Goal: Task Accomplishment & Management: Complete application form

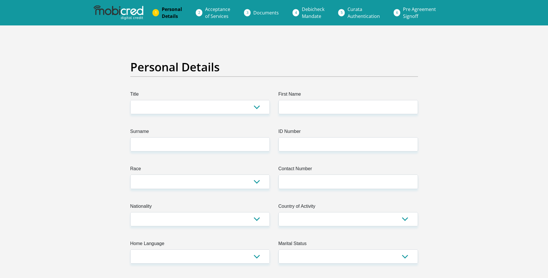
click at [257, 105] on select "Mr Ms Mrs Dr [PERSON_NAME]" at bounding box center [199, 107] width 139 height 14
select select "Ms"
click at [130, 100] on select "Mr Ms Mrs Dr [PERSON_NAME]" at bounding box center [199, 107] width 139 height 14
click at [312, 106] on input "First Name" at bounding box center [347, 107] width 139 height 14
type input "NOMBUSO"
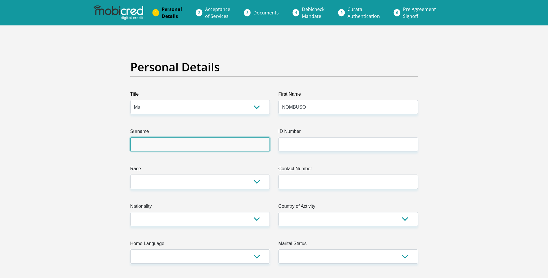
click at [240, 142] on input "Surname" at bounding box center [199, 144] width 139 height 14
type input "MNQATE"
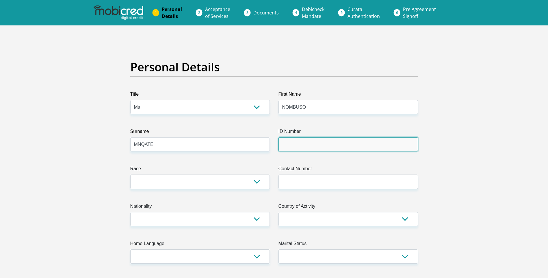
click at [321, 143] on input "ID Number" at bounding box center [347, 144] width 139 height 14
type input "9909221261087"
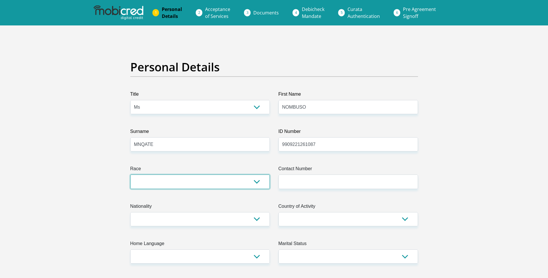
click at [226, 183] on select "Black Coloured Indian White Other" at bounding box center [199, 181] width 139 height 14
select select "1"
click at [130, 174] on select "Black Coloured Indian White Other" at bounding box center [199, 181] width 139 height 14
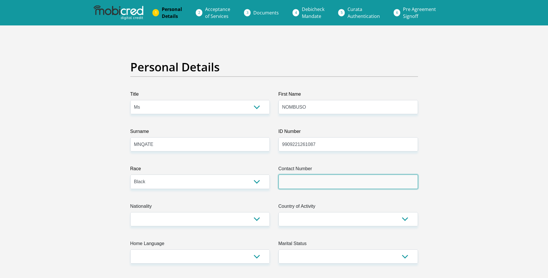
click at [311, 185] on input "Contact Number" at bounding box center [347, 181] width 139 height 14
type input "0636713927"
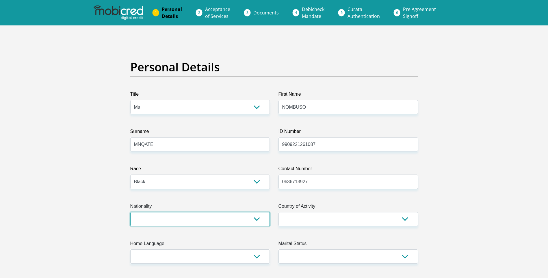
click at [262, 221] on select "[GEOGRAPHIC_DATA] [GEOGRAPHIC_DATA] [GEOGRAPHIC_DATA] [GEOGRAPHIC_DATA] [GEOGRA…" at bounding box center [199, 219] width 139 height 14
select select "ZAF"
click at [130, 212] on select "[GEOGRAPHIC_DATA] [GEOGRAPHIC_DATA] [GEOGRAPHIC_DATA] [GEOGRAPHIC_DATA] [GEOGRA…" at bounding box center [199, 219] width 139 height 14
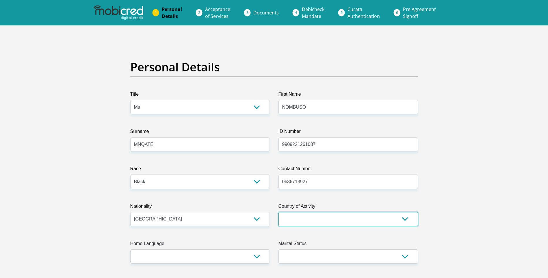
click at [405, 219] on select "[GEOGRAPHIC_DATA] [GEOGRAPHIC_DATA] [GEOGRAPHIC_DATA] [GEOGRAPHIC_DATA] [GEOGRA…" at bounding box center [347, 219] width 139 height 14
select select "ZAF"
click at [278, 212] on select "[GEOGRAPHIC_DATA] [GEOGRAPHIC_DATA] [GEOGRAPHIC_DATA] [GEOGRAPHIC_DATA] [GEOGRA…" at bounding box center [347, 219] width 139 height 14
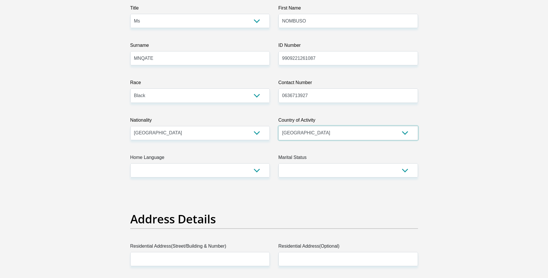
scroll to position [87, 0]
click at [256, 171] on select "Afrikaans English Sepedi South Ndebele Southern Sotho Swati Tsonga Tswana Venda…" at bounding box center [199, 170] width 139 height 14
select select "xho"
click at [130, 163] on select "Afrikaans English Sepedi South Ndebele Southern Sotho Swati Tsonga Tswana Venda…" at bounding box center [199, 170] width 139 height 14
click at [404, 172] on select "Married ANC Single Divorced Widowed Married COP or Customary Law" at bounding box center [347, 170] width 139 height 14
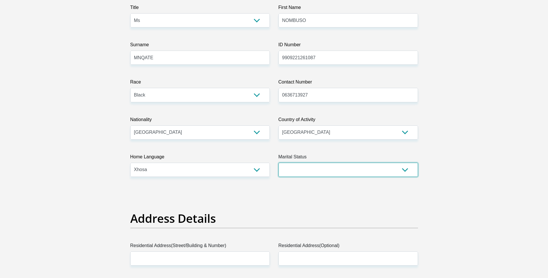
select select "2"
click at [278, 163] on select "Married ANC Single Divorced Widowed Married COP or Customary Law" at bounding box center [347, 170] width 139 height 14
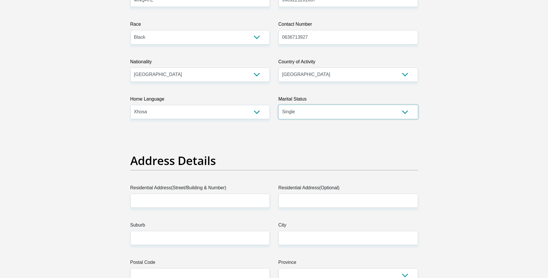
scroll to position [173, 0]
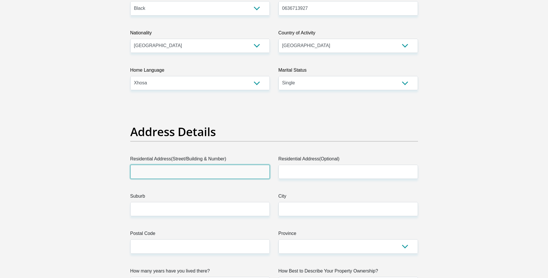
click at [236, 176] on input "Residential Address(Street/Building & Number)" at bounding box center [199, 172] width 139 height 14
type input "2630 vergeneog"
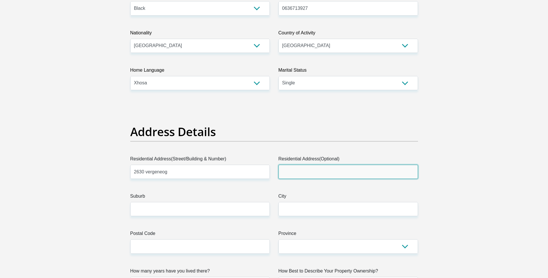
type input "humansdorp"
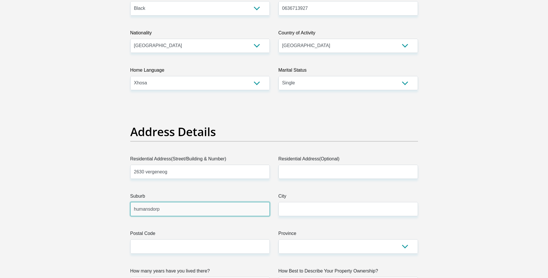
type input "humansdorp"
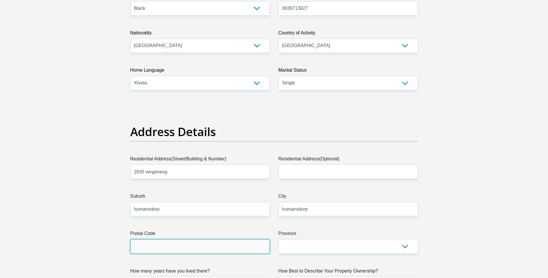
type input "6300"
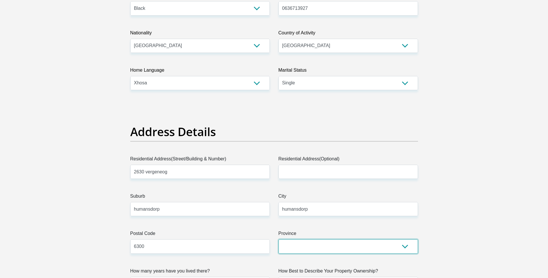
select select "[GEOGRAPHIC_DATA]"
type input "[EMAIL_ADDRESS][DOMAIN_NAME]"
type input "4500"
type input "350"
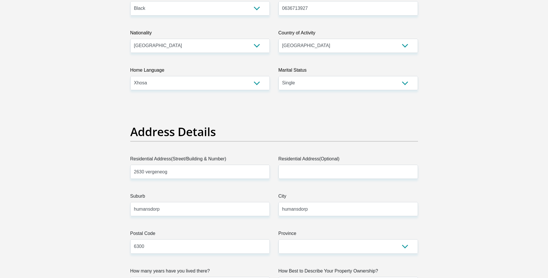
type input "0"
type input "1000"
type input "200"
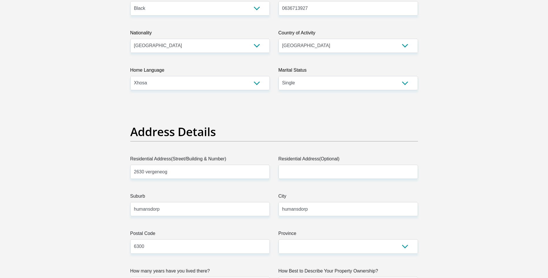
type input "0"
type input "CHIPPATRAININGACADEMY"
type input "0663461159"
type input "nombuso"
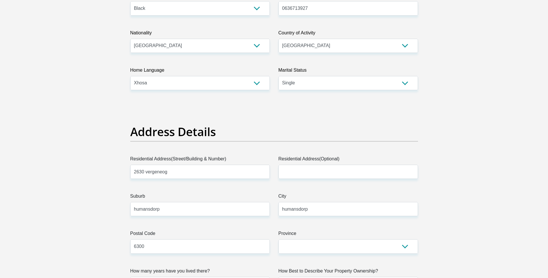
type input "mnqate"
type input "1887984664"
type input "470010"
type input "CAPITEC BANK LIMITED"
type input "CAPITEC BANK CPC"
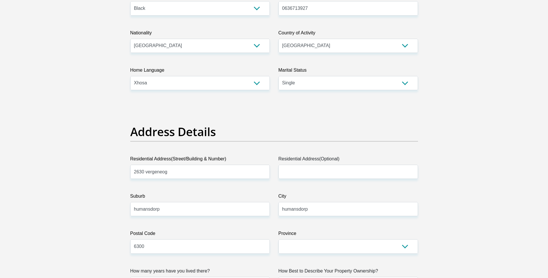
click at [206, 169] on input "2630 vergeneog" at bounding box center [199, 172] width 139 height 14
type input "2630 vergeneoG"
click at [252, 207] on input "humansdorp" at bounding box center [199, 209] width 139 height 14
type input "humansdorp"
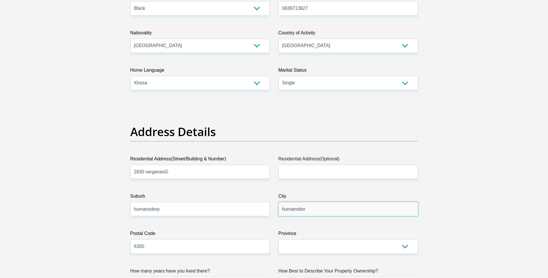
type input "humansdorp"
click at [231, 248] on input "6300" at bounding box center [199, 246] width 139 height 14
type input "6300"
click at [326, 249] on select "Eastern Cape Free State [GEOGRAPHIC_DATA] [GEOGRAPHIC_DATA][DATE] [GEOGRAPHIC_D…" at bounding box center [347, 246] width 139 height 14
click at [278, 239] on select "Eastern Cape Free State [GEOGRAPHIC_DATA] [GEOGRAPHIC_DATA][DATE] [GEOGRAPHIC_D…" at bounding box center [347, 246] width 139 height 14
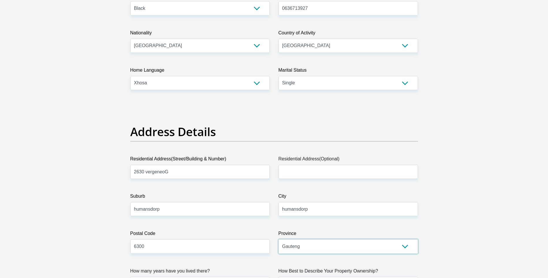
click at [320, 247] on select "Eastern Cape Free State [GEOGRAPHIC_DATA] [GEOGRAPHIC_DATA][DATE] [GEOGRAPHIC_D…" at bounding box center [347, 246] width 139 height 14
select select "[GEOGRAPHIC_DATA]"
click at [278, 239] on select "Eastern Cape Free State [GEOGRAPHIC_DATA] [GEOGRAPHIC_DATA][DATE] [GEOGRAPHIC_D…" at bounding box center [347, 246] width 139 height 14
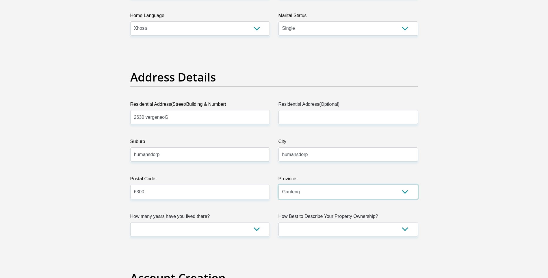
scroll to position [231, 0]
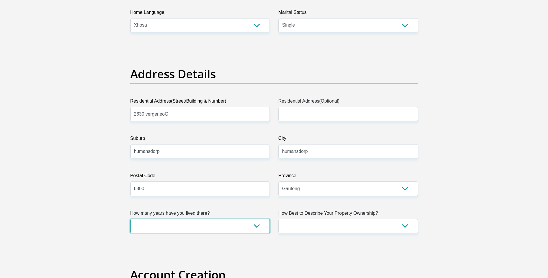
click at [256, 223] on select "less than 1 year 1-3 years 3-5 years 5+ years" at bounding box center [199, 226] width 139 height 14
select select "2"
click at [130, 219] on select "less than 1 year 1-3 years 3-5 years 5+ years" at bounding box center [199, 226] width 139 height 14
click at [411, 225] on select "Owned Rented Family Owned Company Dwelling" at bounding box center [347, 226] width 139 height 14
select select "Owned"
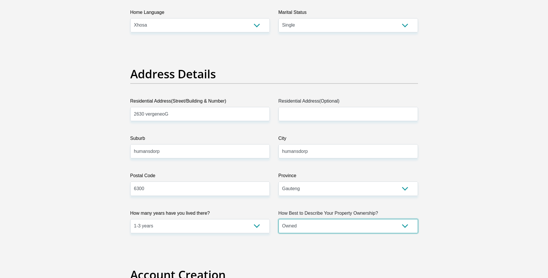
click at [278, 219] on select "Owned Rented Family Owned Company Dwelling" at bounding box center [347, 226] width 139 height 14
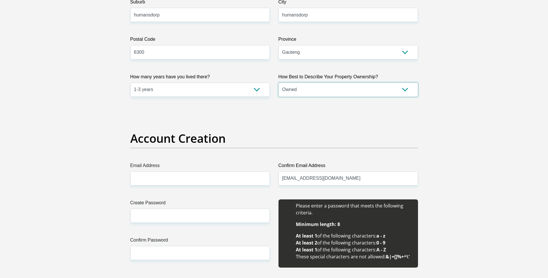
scroll to position [375, 0]
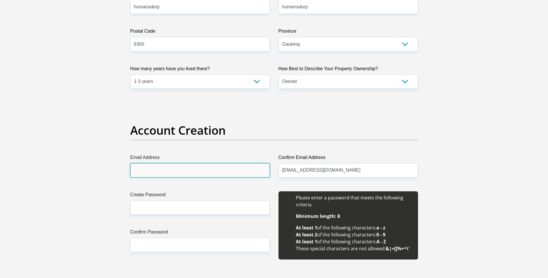
click at [205, 169] on input "Email Address" at bounding box center [199, 170] width 139 height 14
type input "[EMAIL_ADDRESS][DOMAIN_NAME]"
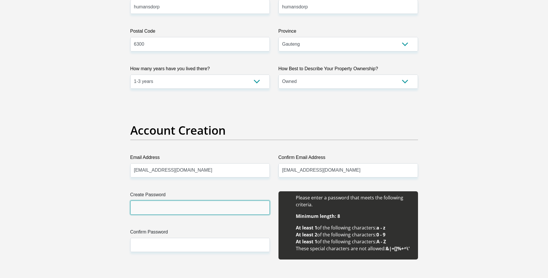
click at [190, 210] on input "Create Password" at bounding box center [199, 207] width 139 height 14
click at [184, 211] on input "Mnqate@2002" at bounding box center [199, 207] width 139 height 14
type input "Mnqate@1999"
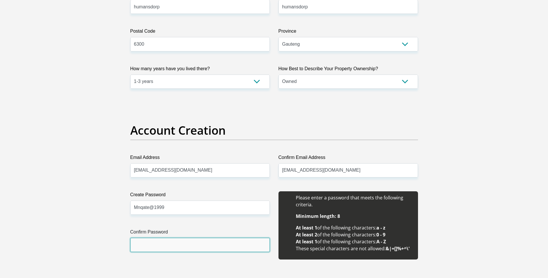
click at [157, 247] on input "Confirm Password" at bounding box center [199, 245] width 139 height 14
type input "1"
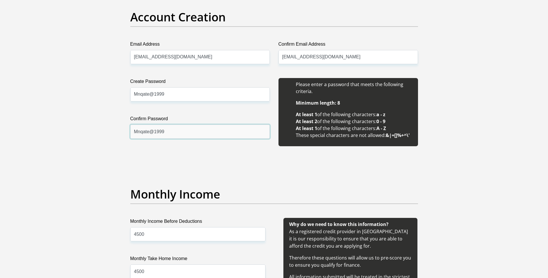
scroll to position [491, 0]
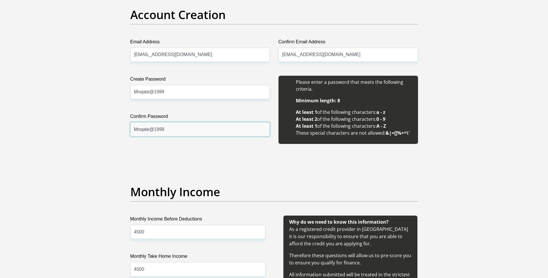
type input "Mnqate@1999"
click at [197, 229] on input "4500" at bounding box center [197, 232] width 135 height 14
type input "4"
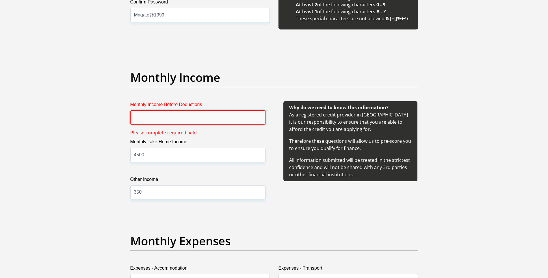
scroll to position [606, 0]
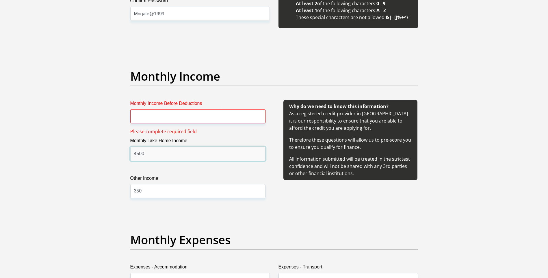
click at [187, 156] on input "4500" at bounding box center [197, 153] width 135 height 14
type input "4"
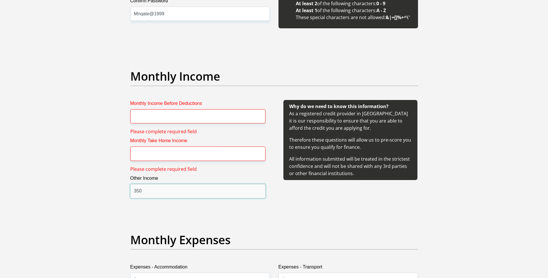
click at [144, 189] on input "350" at bounding box center [197, 191] width 135 height 14
type input "3"
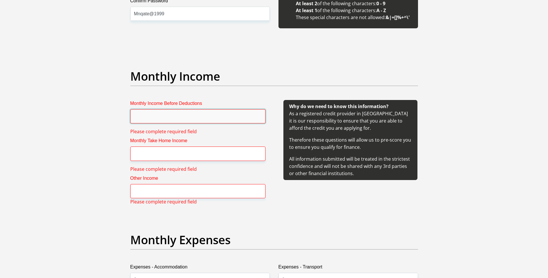
click at [163, 119] on input "Monthly Income Before Deductions" at bounding box center [197, 116] width 135 height 14
click at [162, 120] on input "Monthly Income Before Deductions" at bounding box center [197, 116] width 135 height 14
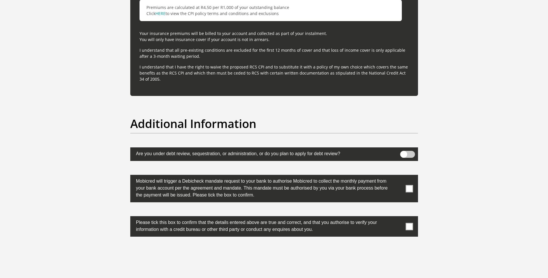
scroll to position [1794, 0]
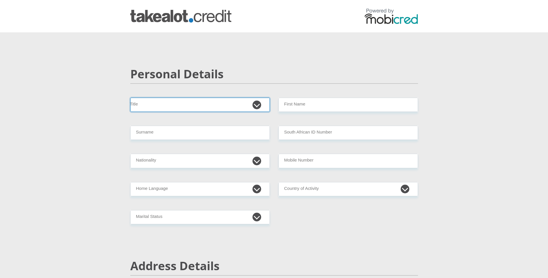
click at [254, 103] on select "Mr Ms Mrs Dr [PERSON_NAME]" at bounding box center [199, 105] width 139 height 14
select select "Ms"
click at [130, 98] on select "Mr Ms Mrs Dr [PERSON_NAME]" at bounding box center [199, 105] width 139 height 14
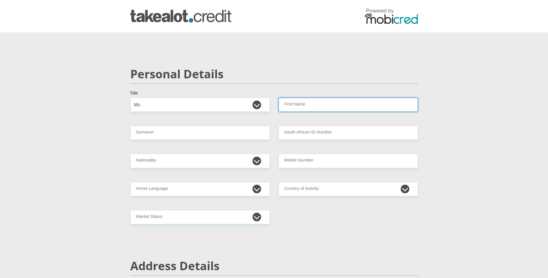
click at [302, 106] on input "First Name" at bounding box center [347, 105] width 139 height 14
type input "Thobekile"
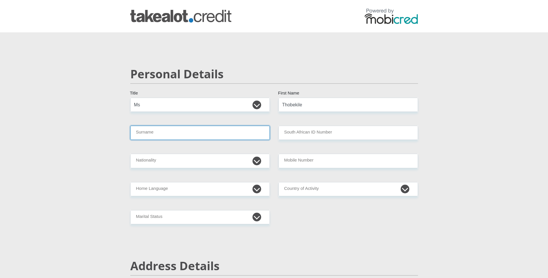
type input "mnqate"
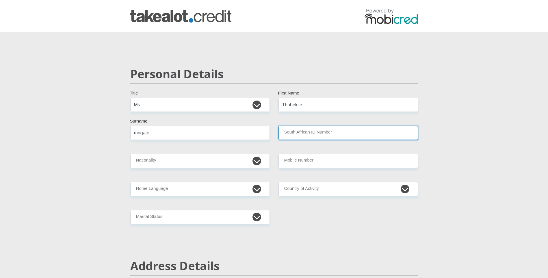
type input "0210230083086"
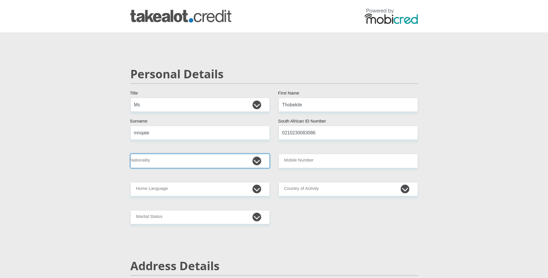
select select "ZAF"
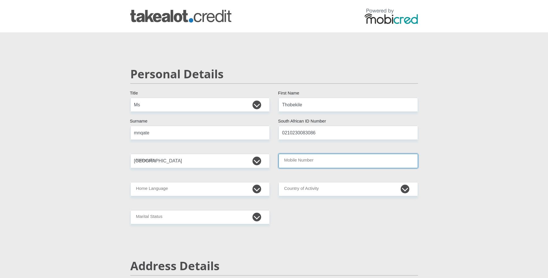
type input "0663461159"
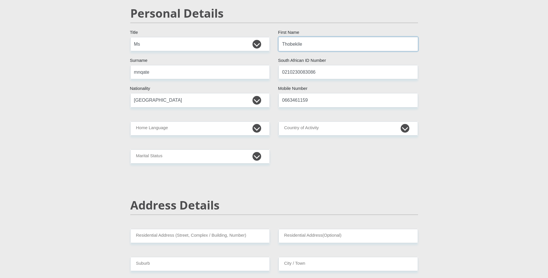
scroll to position [87, 0]
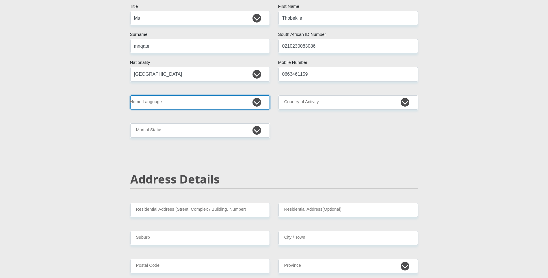
click at [256, 104] on select "Afrikaans English Sepedi South Ndebele Southern Sotho Swati Tsonga Tswana Venda…" at bounding box center [199, 102] width 139 height 14
click at [130, 95] on select "Afrikaans English Sepedi South Ndebele Southern Sotho Swati Tsonga Tswana Venda…" at bounding box center [199, 102] width 139 height 14
click at [255, 99] on select "Afrikaans English Sepedi South Ndebele Southern Sotho Swati Tsonga Tswana Venda…" at bounding box center [199, 102] width 139 height 14
select select "xho"
click at [130, 95] on select "Afrikaans English Sepedi South Ndebele Southern Sotho Swati Tsonga Tswana Venda…" at bounding box center [199, 102] width 139 height 14
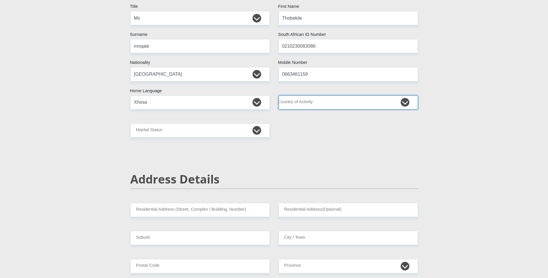
click at [376, 101] on select "[GEOGRAPHIC_DATA] [GEOGRAPHIC_DATA] [GEOGRAPHIC_DATA] [GEOGRAPHIC_DATA] [GEOGRA…" at bounding box center [347, 102] width 139 height 14
select select "ZAF"
click at [278, 95] on select "[GEOGRAPHIC_DATA] [GEOGRAPHIC_DATA] [GEOGRAPHIC_DATA] [GEOGRAPHIC_DATA] [GEOGRA…" at bounding box center [347, 102] width 139 height 14
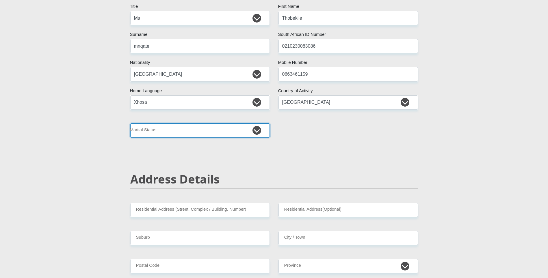
click at [259, 125] on select "Married ANC Single Divorced Widowed Married COP or Customary Law" at bounding box center [199, 130] width 139 height 14
select select "2"
click at [130, 123] on select "Married ANC Single Divorced Widowed Married COP or Customary Law" at bounding box center [199, 130] width 139 height 14
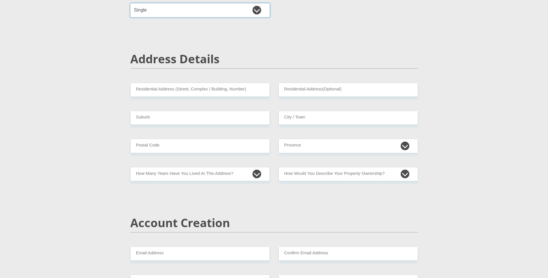
scroll to position [231, 0]
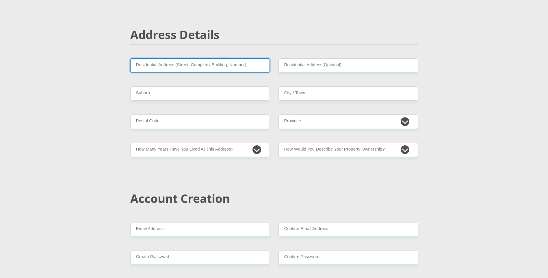
click at [225, 64] on input "Residential Address (Street, Complex / Building, Number)" at bounding box center [199, 65] width 139 height 14
type input "2630 vergeneog"
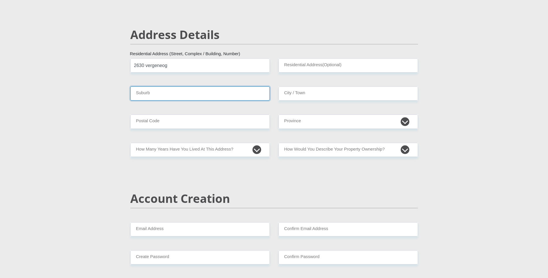
type input "humansdorp"
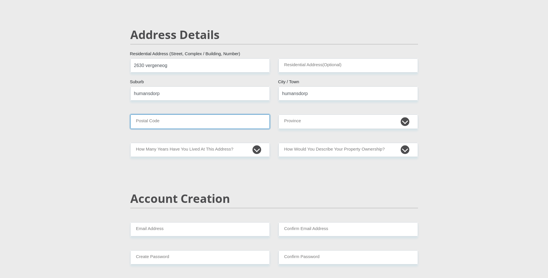
type input "6300"
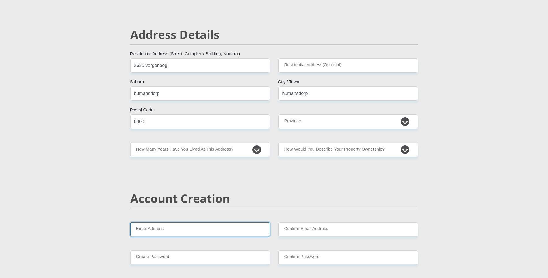
type input "tmnqate@gmail.com"
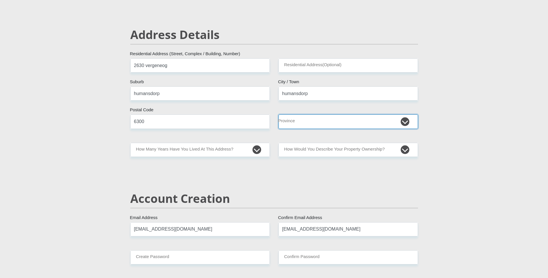
click at [404, 122] on select "Eastern Cape Free State [GEOGRAPHIC_DATA] [GEOGRAPHIC_DATA][DATE] [GEOGRAPHIC_D…" at bounding box center [347, 121] width 139 height 14
click at [278, 114] on select "Eastern Cape Free State [GEOGRAPHIC_DATA] [GEOGRAPHIC_DATA][DATE] [GEOGRAPHIC_D…" at bounding box center [347, 121] width 139 height 14
drag, startPoint x: 407, startPoint y: 120, endPoint x: 404, endPoint y: 120, distance: 2.9
click at [407, 120] on select "Eastern Cape Free State [GEOGRAPHIC_DATA] [GEOGRAPHIC_DATA][DATE] [GEOGRAPHIC_D…" at bounding box center [347, 121] width 139 height 14
select select "[GEOGRAPHIC_DATA]"
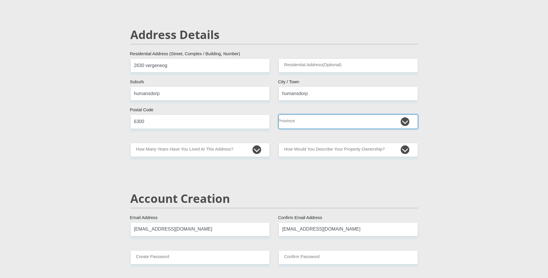
click at [278, 114] on select "Eastern Cape Free State [GEOGRAPHIC_DATA] [GEOGRAPHIC_DATA][DATE] [GEOGRAPHIC_D…" at bounding box center [347, 121] width 139 height 14
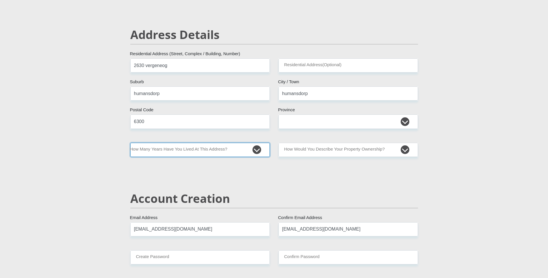
click at [260, 152] on select "less than 1 year 1-3 years 3-5 years 5+ years" at bounding box center [199, 150] width 139 height 14
select select "2"
click at [130, 143] on select "less than 1 year 1-3 years 3-5 years 5+ years" at bounding box center [199, 150] width 139 height 14
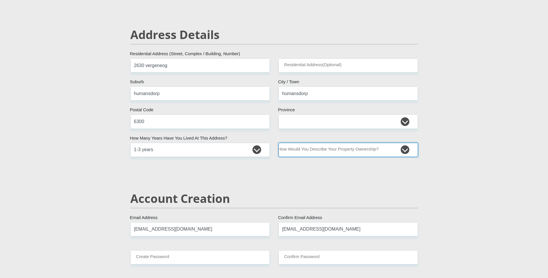
click at [399, 148] on select "Owned Rented Family Owned Company Dwelling" at bounding box center [347, 150] width 139 height 14
click at [278, 143] on select "Owned Rented Family Owned Company Dwelling" at bounding box center [347, 150] width 139 height 14
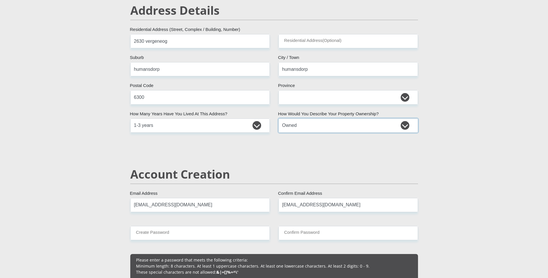
scroll to position [318, 0]
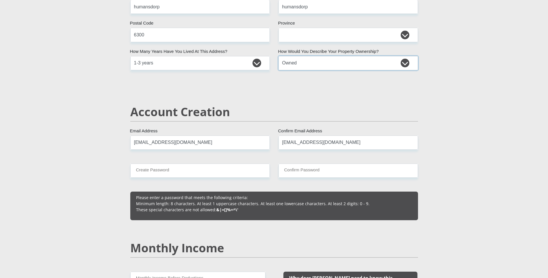
click at [405, 63] on select "Owned Rented Family Owned Company Dwelling" at bounding box center [347, 63] width 139 height 14
click at [278, 56] on select "Owned Rented Family Owned Company Dwelling" at bounding box center [347, 63] width 139 height 14
click at [403, 61] on select "Owned Rented Family Owned Company Dwelling" at bounding box center [347, 63] width 139 height 14
click at [278, 56] on select "Owned Rented Family Owned Company Dwelling" at bounding box center [347, 63] width 139 height 14
click at [403, 62] on select "Owned Rented Family Owned Company Dwelling" at bounding box center [347, 63] width 139 height 14
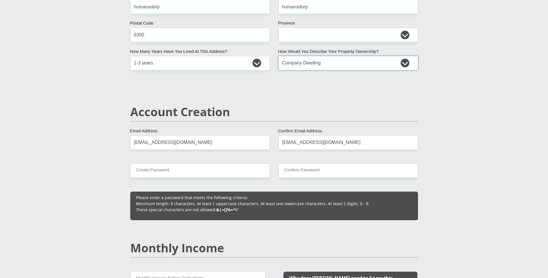
select select "parents"
click at [278, 56] on select "Owned Rented Family Owned Company Dwelling" at bounding box center [347, 63] width 139 height 14
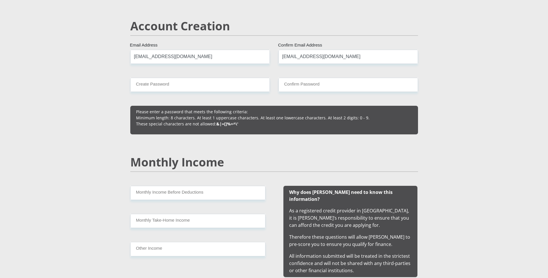
scroll to position [404, 0]
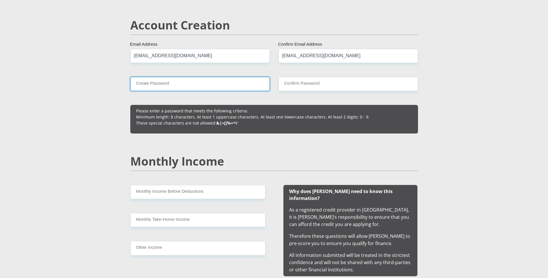
click at [226, 88] on input "Create Password" at bounding box center [199, 84] width 139 height 14
type input "Mnqate@2002"
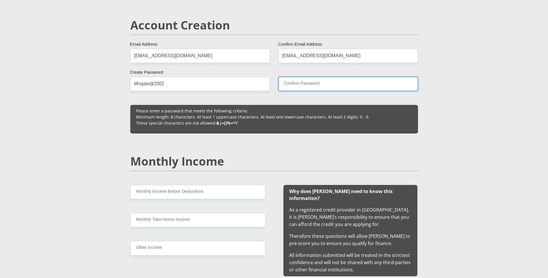
click at [335, 85] on input "Confirm Password" at bounding box center [347, 84] width 139 height 14
type input "Mnqate@2002"
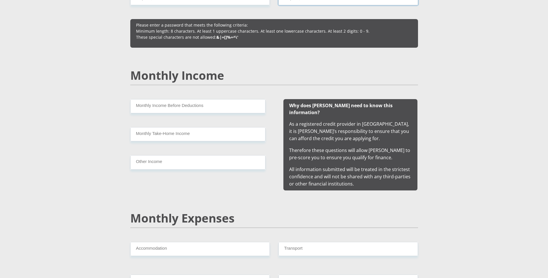
scroll to position [491, 0]
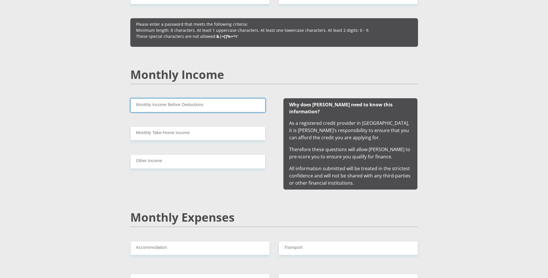
click at [198, 108] on input "Monthly Income Before Deductions" at bounding box center [197, 105] width 135 height 14
type input "5500"
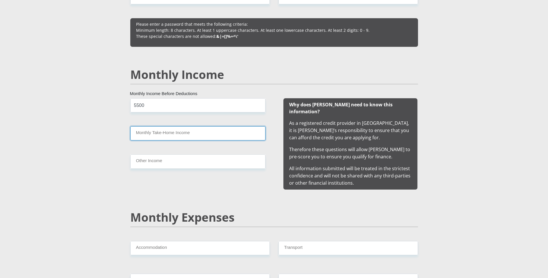
click at [162, 135] on input "Monthly Take-Home Income" at bounding box center [197, 133] width 135 height 14
type input "5300"
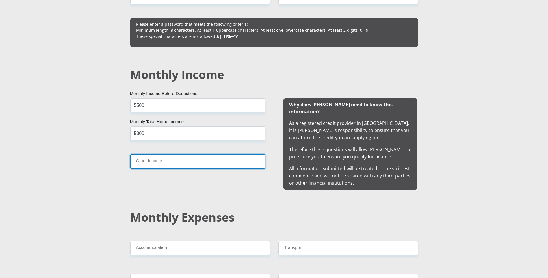
click at [151, 159] on input "Other Income" at bounding box center [197, 161] width 135 height 14
type input "500"
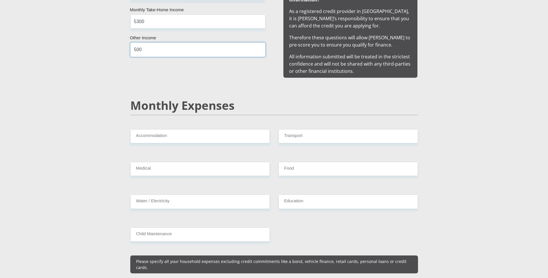
scroll to position [606, 0]
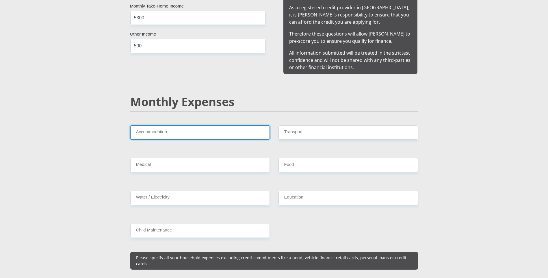
click at [228, 129] on input "Accommodation" at bounding box center [199, 132] width 139 height 14
type input "850"
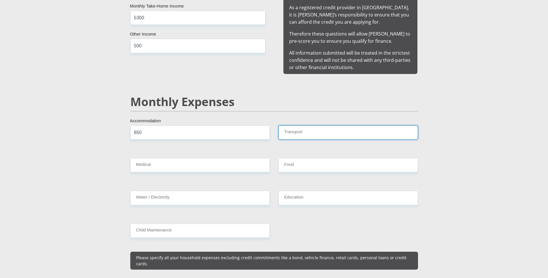
click at [284, 128] on input "Transport" at bounding box center [347, 132] width 139 height 14
type input "450"
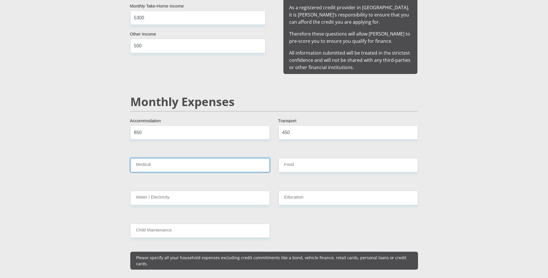
click at [201, 158] on input "Medical" at bounding box center [199, 165] width 139 height 14
type input "0"
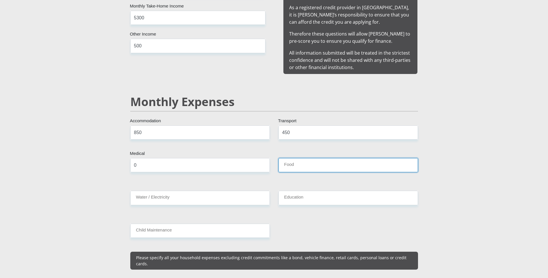
click at [305, 163] on input "Food" at bounding box center [347, 165] width 139 height 14
type input "1000"
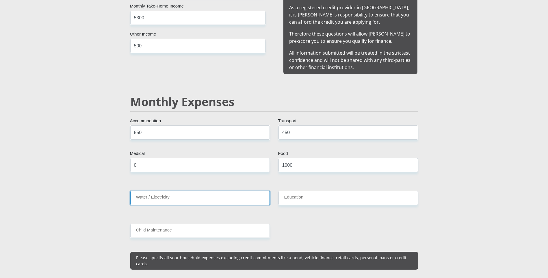
click at [221, 193] on input "Water / Electricity" at bounding box center [199, 198] width 139 height 14
type input "0"
type input "CHIPPATRAININGACADEMY"
type input "0663461159"
type input "Thobekile"
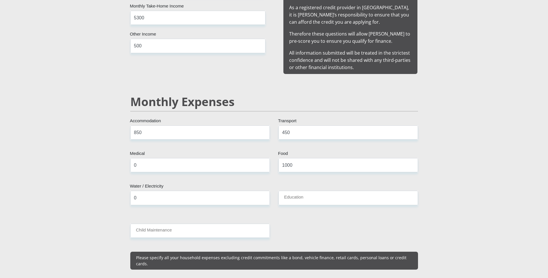
type input "Mnqate"
drag, startPoint x: 340, startPoint y: 185, endPoint x: 338, endPoint y: 192, distance: 6.8
click at [339, 191] on input "Education" at bounding box center [347, 198] width 139 height 14
type input "0"
click at [219, 230] on input "Child Maintenance" at bounding box center [199, 231] width 139 height 14
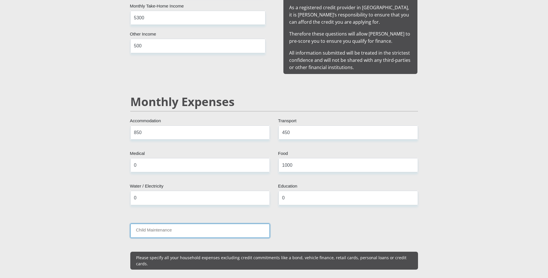
type input "0"
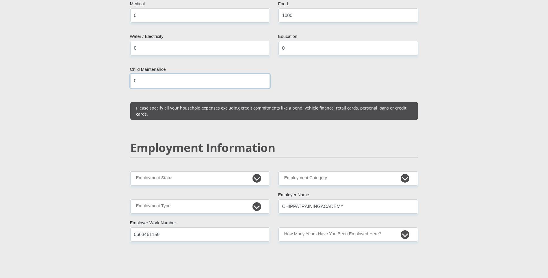
scroll to position [780, 0]
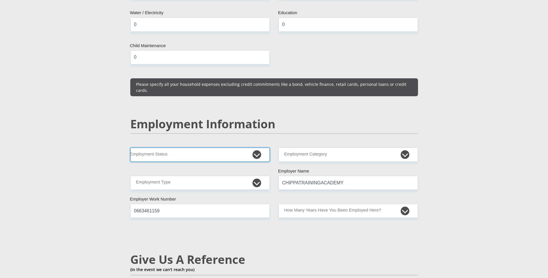
click at [260, 148] on select "Permanent/Full-time Part-time/Casual Contract Worker Self-Employed Housewife Re…" at bounding box center [199, 155] width 139 height 14
select select "3"
click at [130, 148] on select "Permanent/Full-time Part-time/Casual Contract Worker Self-Employed Housewife Re…" at bounding box center [199, 155] width 139 height 14
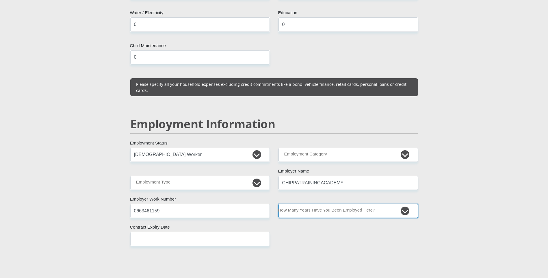
click at [412, 204] on select "less than 1 year 1-3 years 3-5 years 5+ years" at bounding box center [347, 211] width 139 height 14
select select "6"
click at [278, 204] on select "less than 1 year 1-3 years 3-5 years 5+ years" at bounding box center [347, 211] width 139 height 14
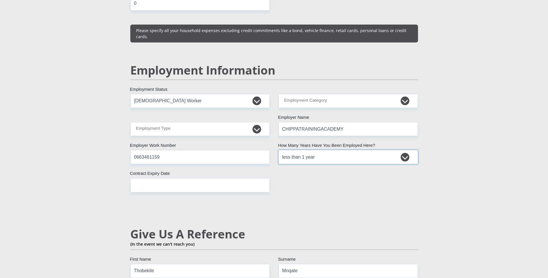
scroll to position [837, 0]
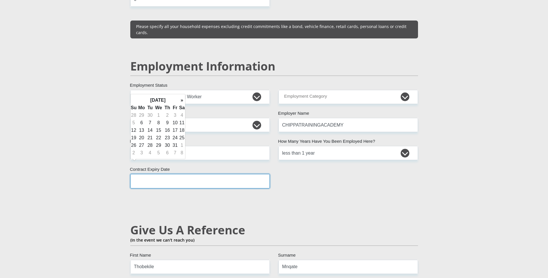
click at [206, 174] on input "text" at bounding box center [199, 181] width 139 height 14
click at [182, 103] on th "»" at bounding box center [182, 100] width 6 height 8
click at [182, 102] on th "»" at bounding box center [182, 100] width 6 height 8
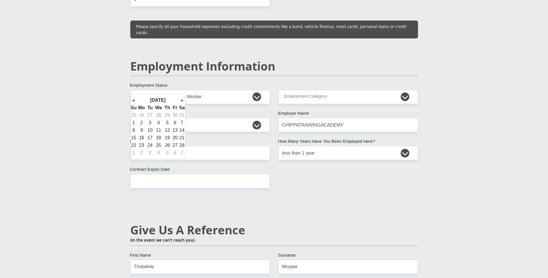
click at [182, 102] on th "»" at bounding box center [182, 100] width 6 height 8
click at [181, 102] on th "»" at bounding box center [182, 100] width 6 height 8
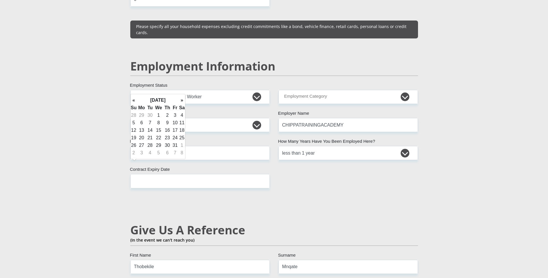
click at [181, 102] on th "»" at bounding box center [182, 100] width 6 height 8
click at [172, 144] on td "30" at bounding box center [175, 145] width 8 height 8
type input "2026/10/30"
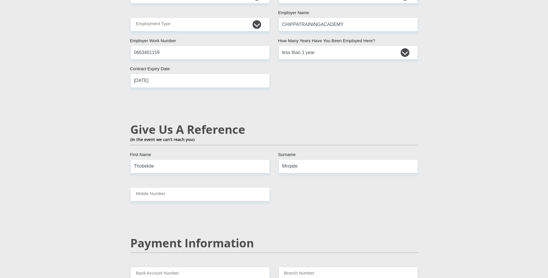
scroll to position [953, 0]
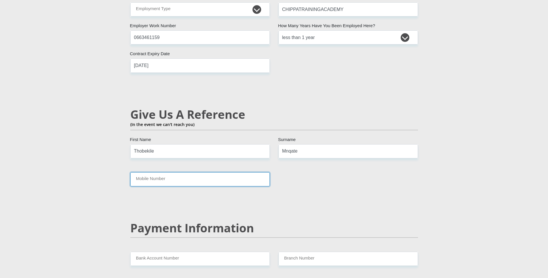
click at [176, 172] on input "Mobile Number" at bounding box center [199, 179] width 139 height 14
type input "0663461159"
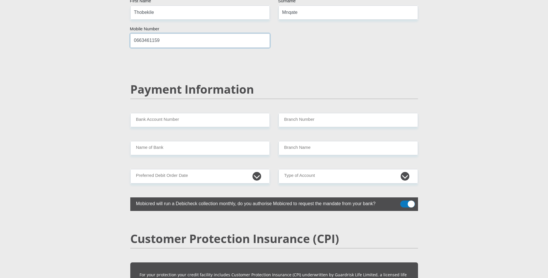
scroll to position [1097, 0]
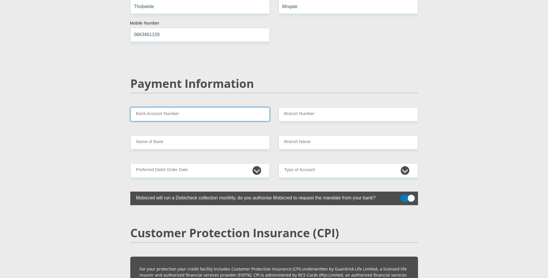
click at [219, 107] on input "Bank Account Number" at bounding box center [199, 114] width 139 height 14
drag, startPoint x: 190, startPoint y: 137, endPoint x: 192, endPoint y: 131, distance: 6.1
click at [206, 107] on input "Bank Account Number" at bounding box center [199, 114] width 139 height 14
type input "1887984664"
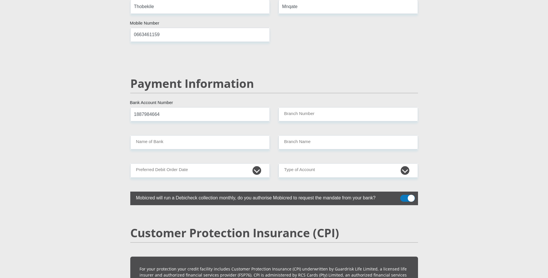
click at [348, 107] on input "Branch Number" at bounding box center [347, 114] width 139 height 14
type input "470010"
click at [322, 135] on input "Branch Name" at bounding box center [347, 142] width 139 height 14
type input "CAPITEC BANK LIMITED"
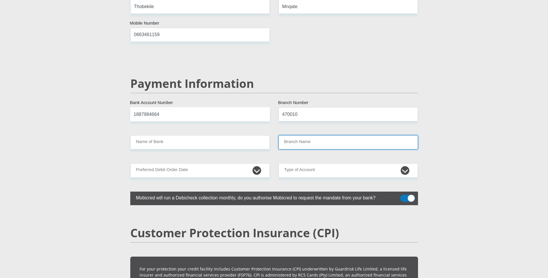
type input "CAPITEC BANK CPC"
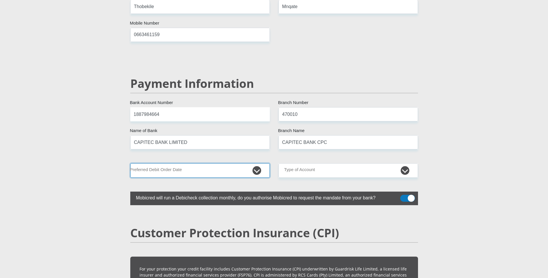
click at [260, 163] on select "1st 2nd 3rd 4th 5th 7th 18th 19th 20th 21st 22nd 23rd 24th 25th 26th 27th 28th …" at bounding box center [199, 170] width 139 height 14
select select "7"
click at [130, 163] on select "1st 2nd 3rd 4th 5th 7th 18th 19th 20th 21st 22nd 23rd 24th 25th 26th 27th 28th …" at bounding box center [199, 170] width 139 height 14
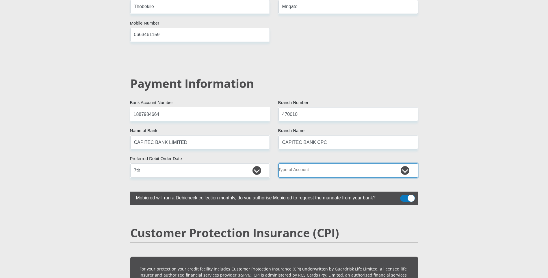
click at [407, 163] on select "Cheque Savings" at bounding box center [347, 170] width 139 height 14
select select "SAV"
click at [278, 163] on select "Cheque Savings" at bounding box center [347, 170] width 139 height 14
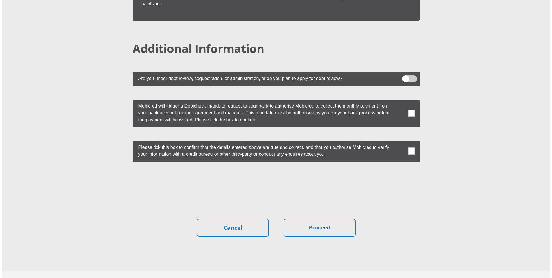
scroll to position [1588, 0]
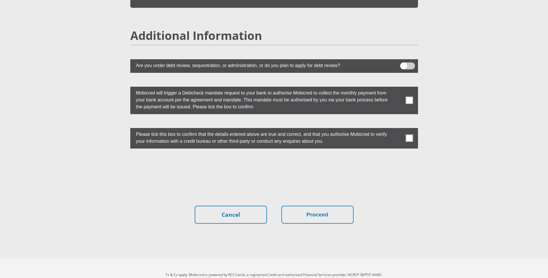
click at [407, 62] on span at bounding box center [407, 65] width 15 height 7
click at [403, 64] on input "checkbox" at bounding box center [403, 64] width 0 height 0
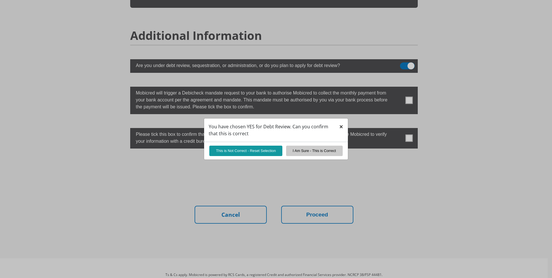
click at [339, 128] on span "×" at bounding box center [341, 127] width 4 height 10
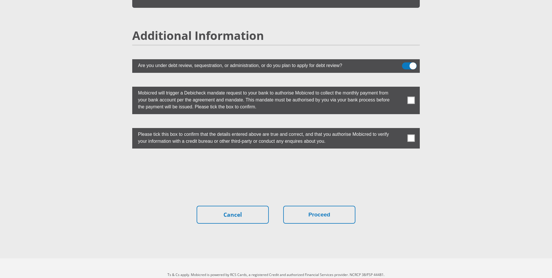
click at [415, 62] on span at bounding box center [409, 65] width 15 height 7
click at [405, 64] on input "checkbox" at bounding box center [405, 64] width 0 height 0
click at [408, 97] on span at bounding box center [411, 100] width 7 height 7
click at [400, 88] on input "checkbox" at bounding box center [400, 88] width 0 height 0
click at [413, 135] on span at bounding box center [411, 138] width 7 height 7
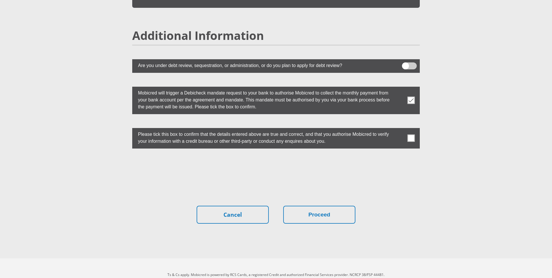
click at [400, 129] on input "checkbox" at bounding box center [400, 129] width 0 height 0
click at [306, 206] on button "Proceed" at bounding box center [319, 215] width 72 height 18
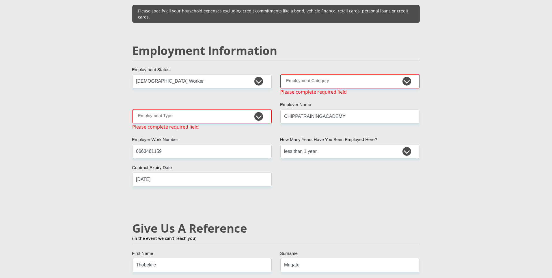
scroll to position [842, 0]
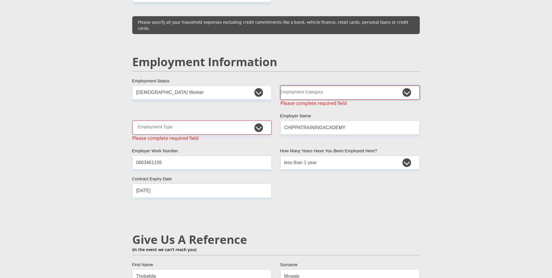
click at [406, 85] on select "AGRICULTURE ALCOHOL & TOBACCO CONSTRUCTION MATERIALS METALLURGY EQUIPMENT FOR R…" at bounding box center [349, 92] width 139 height 14
select select "77"
click at [280, 85] on select "AGRICULTURE ALCOHOL & TOBACCO CONSTRUCTION MATERIALS METALLURGY EQUIPMENT FOR R…" at bounding box center [349, 92] width 139 height 14
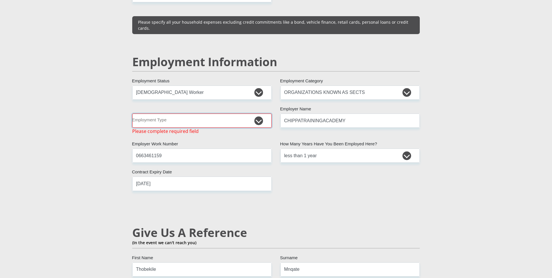
click at [258, 113] on select "College/Lecturer Craft Seller Creative Driver Executive Farmer Forces - Non Com…" at bounding box center [201, 120] width 139 height 14
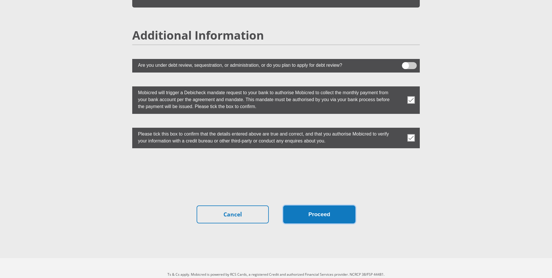
click at [312, 205] on button "Proceed" at bounding box center [319, 214] width 72 height 18
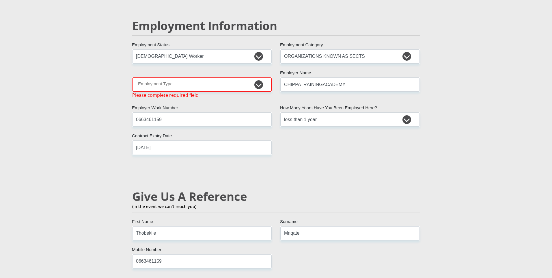
scroll to position [870, 0]
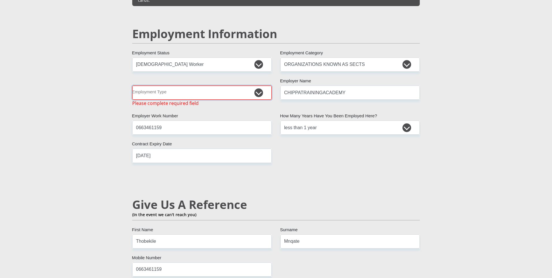
click at [261, 85] on select "College/Lecturer Craft Seller Creative Driver Executive Farmer Forces - Non Com…" at bounding box center [201, 92] width 139 height 14
select select "Student"
click at [132, 85] on select "College/Lecturer Craft Seller Creative Driver Executive Farmer Forces - Non Com…" at bounding box center [201, 92] width 139 height 14
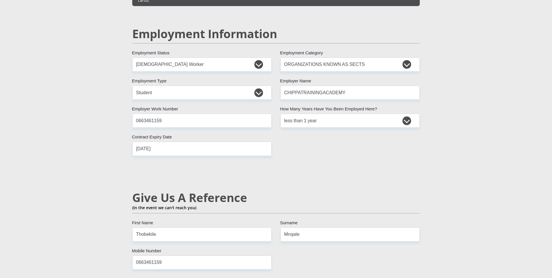
scroll to position [1589, 0]
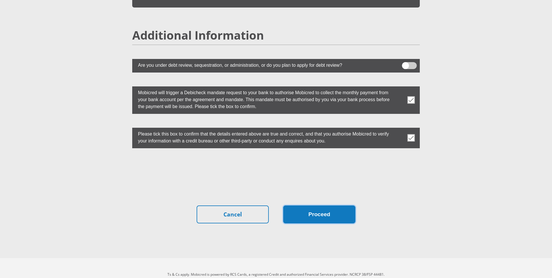
click at [319, 205] on button "Proceed" at bounding box center [319, 214] width 72 height 18
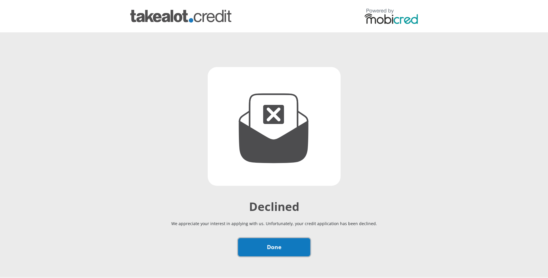
click at [281, 247] on link "Done" at bounding box center [274, 247] width 72 height 18
